Goal: Task Accomplishment & Management: Manage account settings

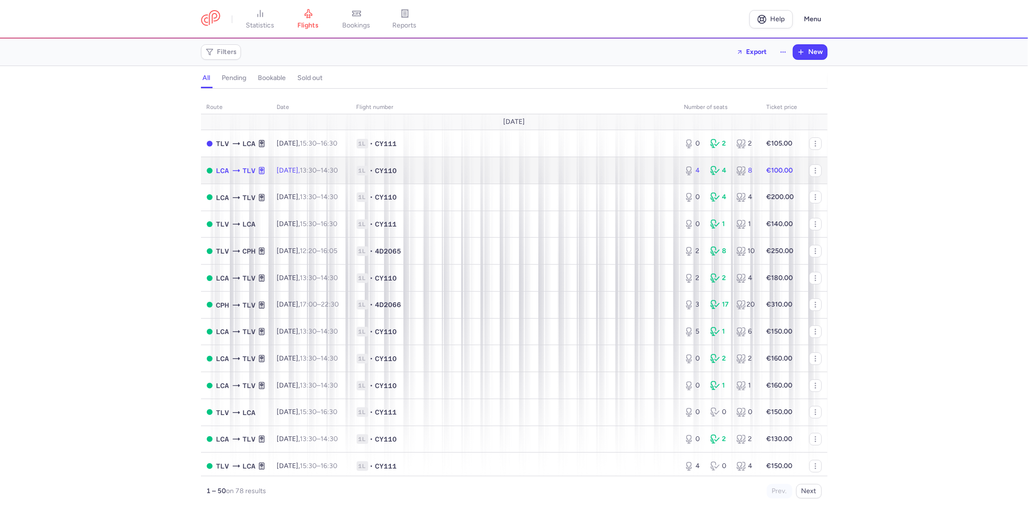
click at [604, 172] on span "1L • CY110" at bounding box center [515, 171] width 316 height 10
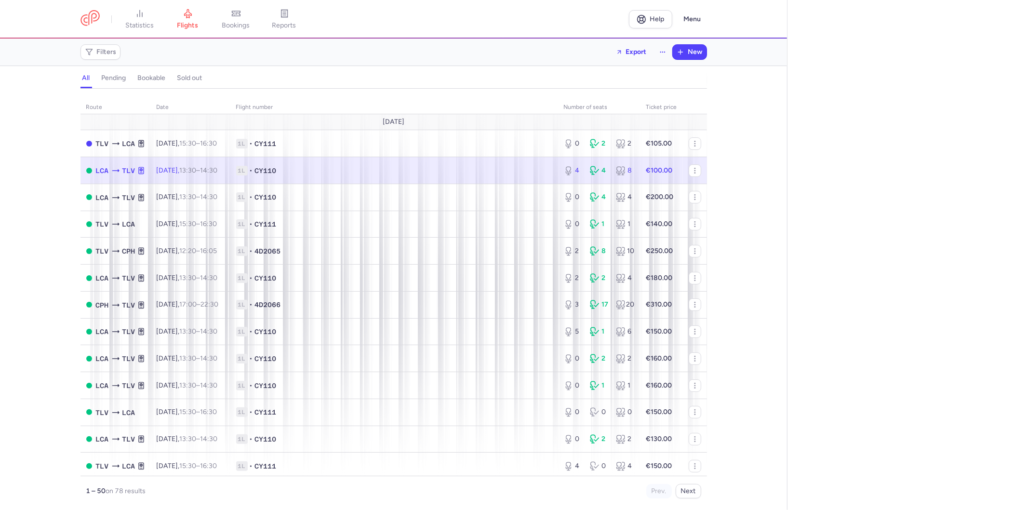
select select "hours"
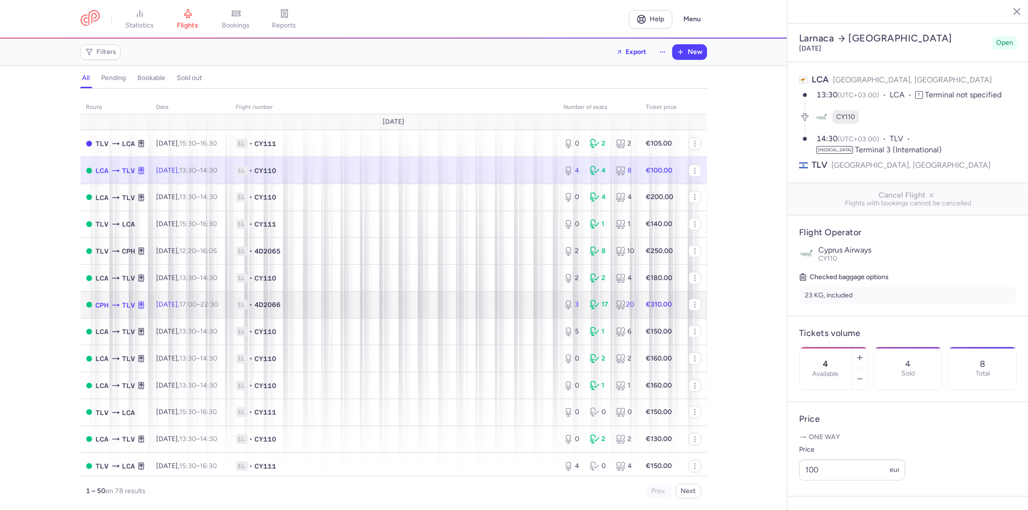
click at [478, 307] on span "1L • 4D2066" at bounding box center [394, 305] width 316 height 10
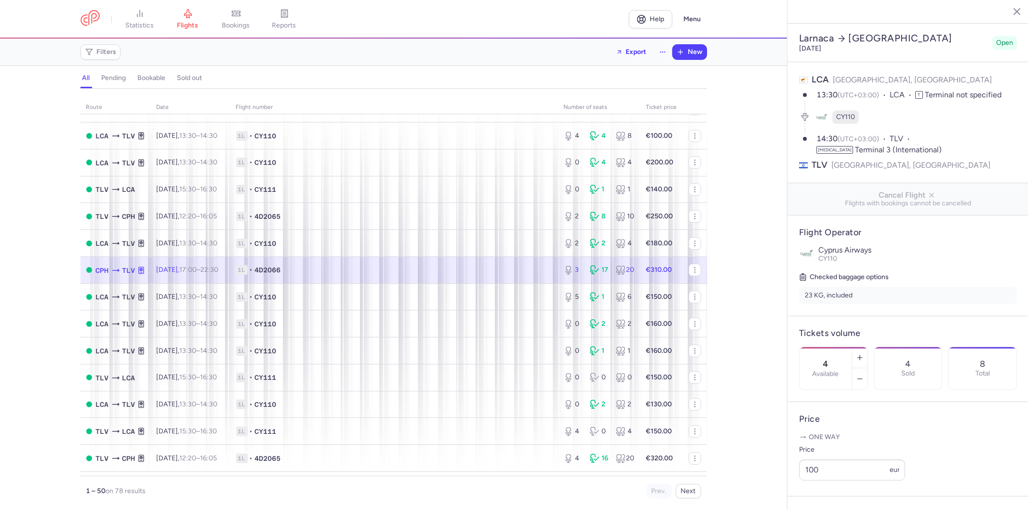
type input "3"
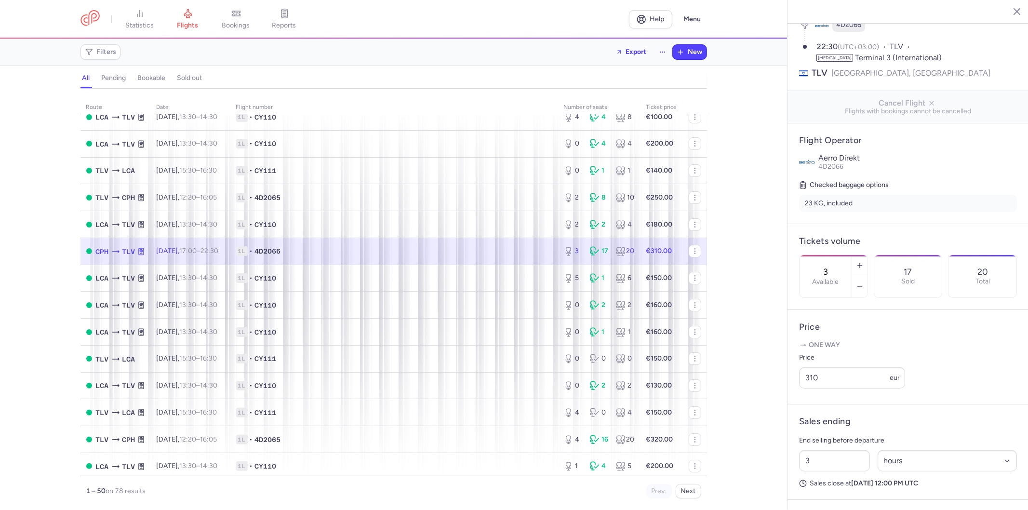
scroll to position [107, 0]
click at [833, 389] on div "One way Price 310 eur" at bounding box center [908, 363] width 218 height 52
click at [841, 385] on input "310" at bounding box center [852, 374] width 106 height 21
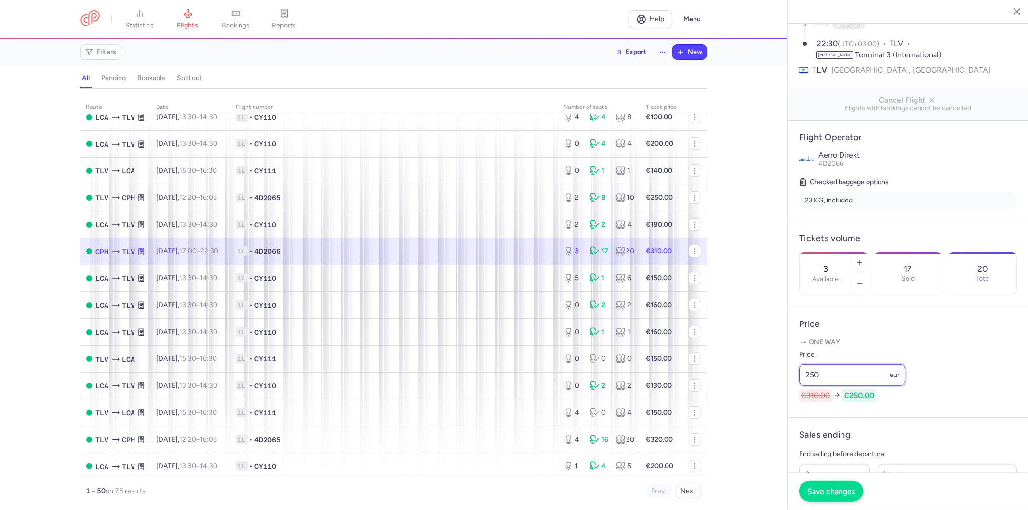
type input "250"
click at [836, 482] on button "Save changes" at bounding box center [831, 490] width 64 height 21
